Goal: Task Accomplishment & Management: Manage account settings

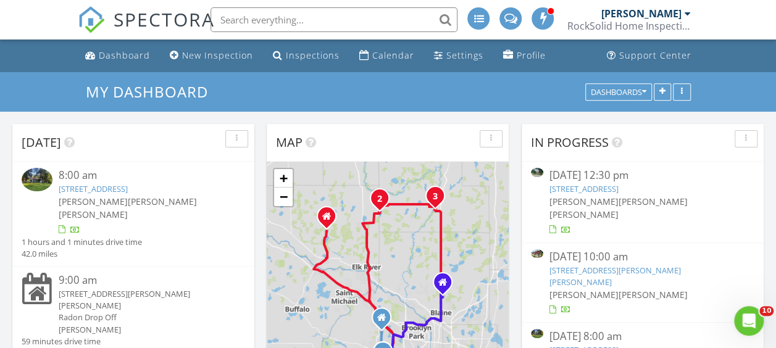
scroll to position [1142, 795]
click at [382, 57] on div "Calendar" at bounding box center [393, 55] width 42 height 12
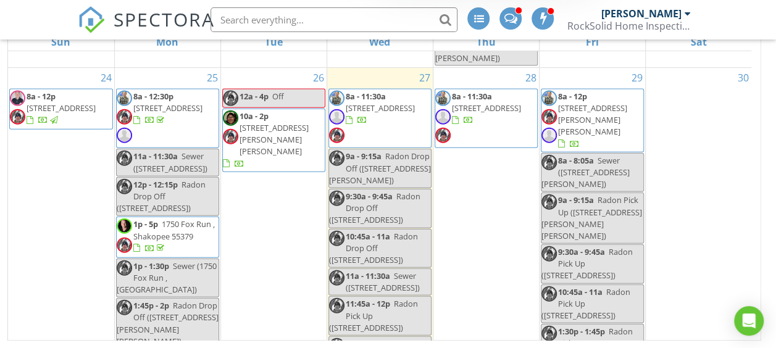
scroll to position [1387, 0]
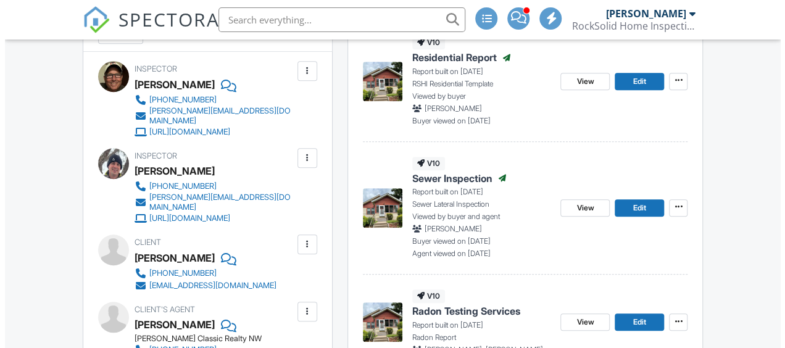
scroll to position [494, 0]
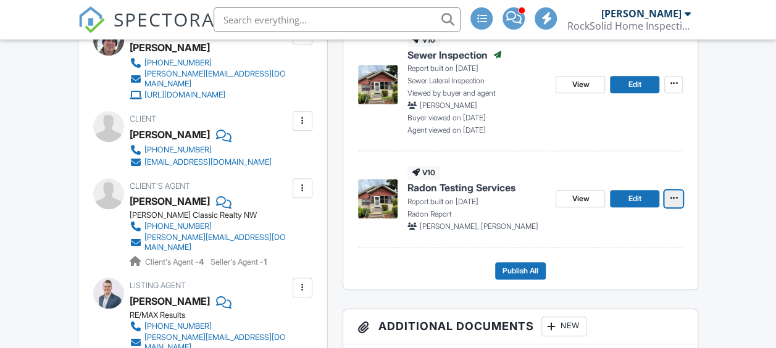
click at [674, 200] on icon at bounding box center [673, 198] width 7 height 12
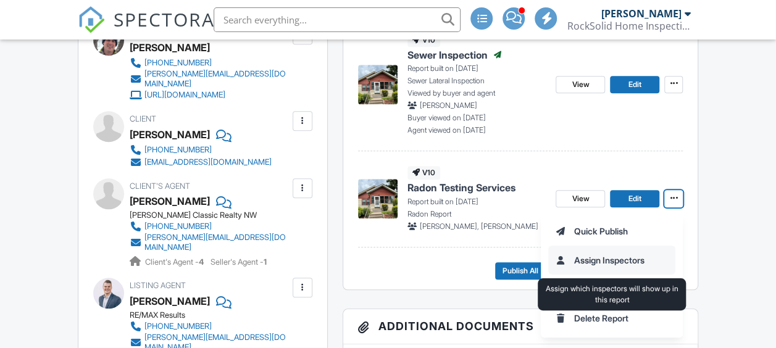
click at [625, 261] on input "Assign Inspectors" at bounding box center [612, 260] width 126 height 28
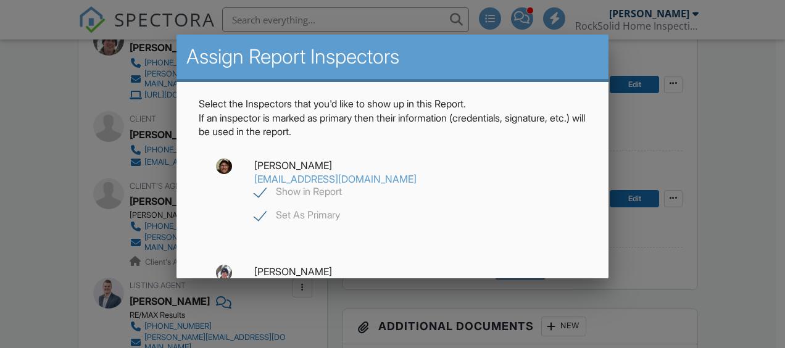
click at [267, 190] on label "Show in Report" at bounding box center [298, 193] width 88 height 15
checkbox input "false"
checkbox input "true"
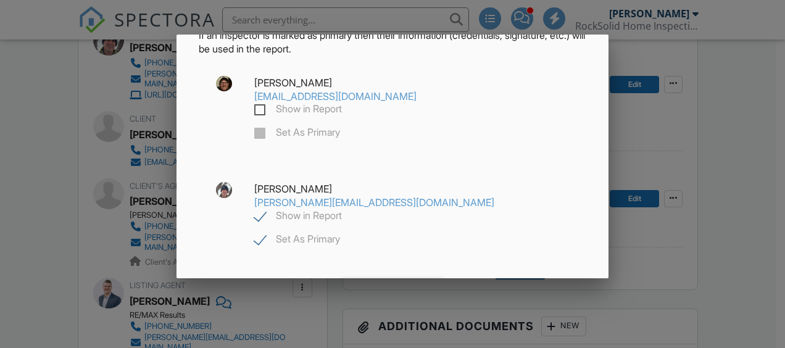
scroll to position [152, 0]
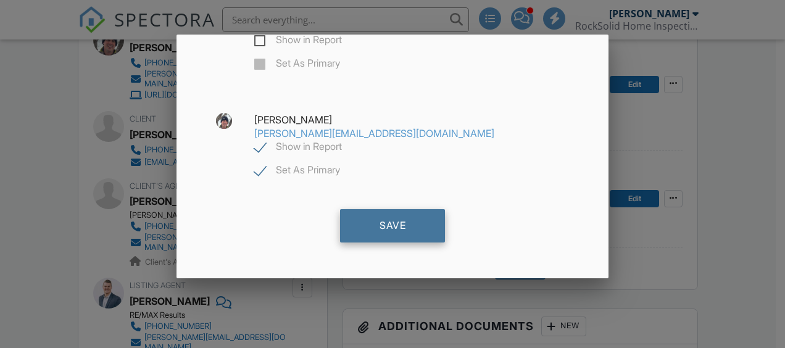
click at [381, 224] on div "Save" at bounding box center [392, 225] width 105 height 33
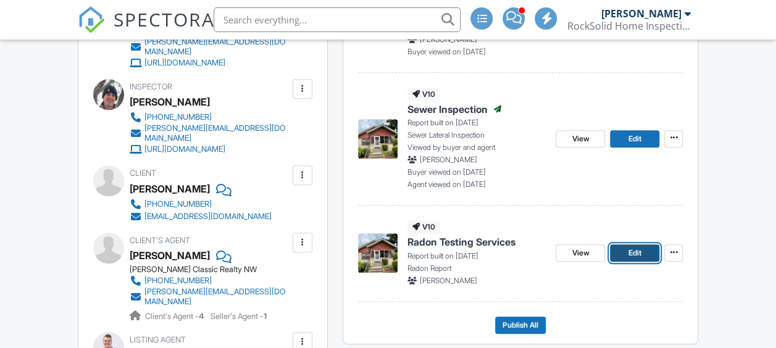
click at [630, 254] on span "Edit" at bounding box center [634, 253] width 13 height 12
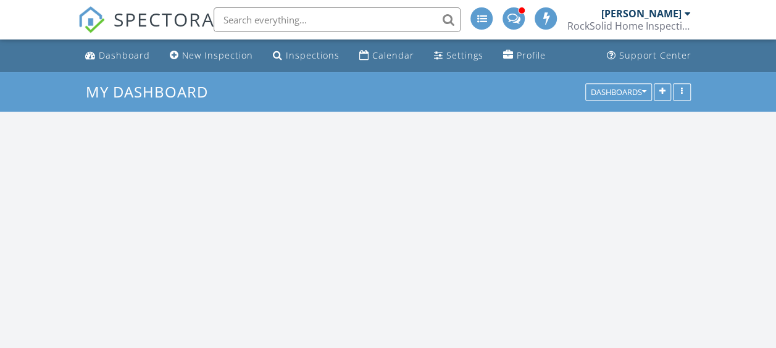
scroll to position [1142, 795]
